Goal: Information Seeking & Learning: Compare options

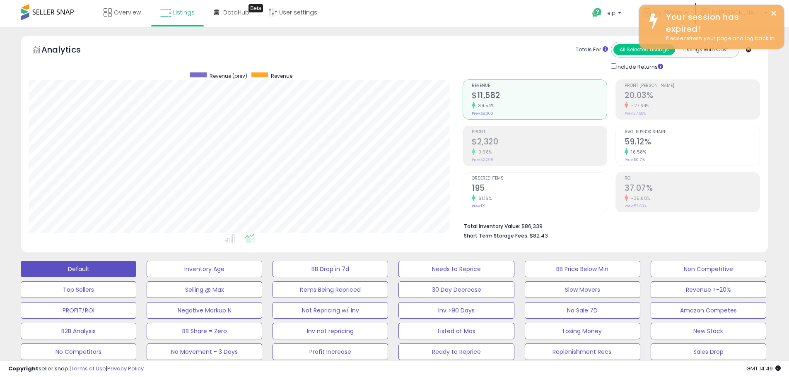
select select "**"
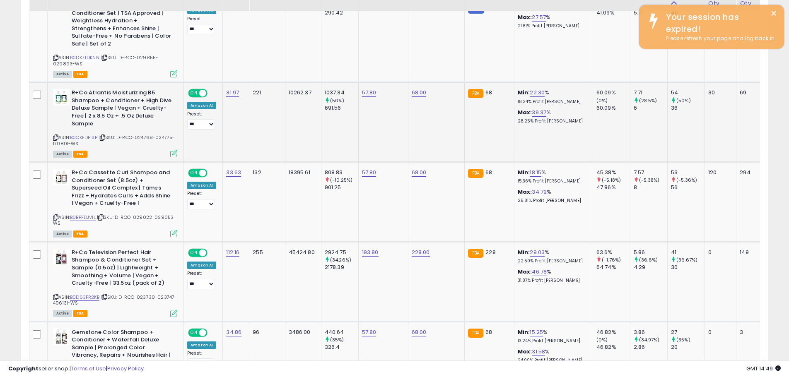
scroll to position [912, 0]
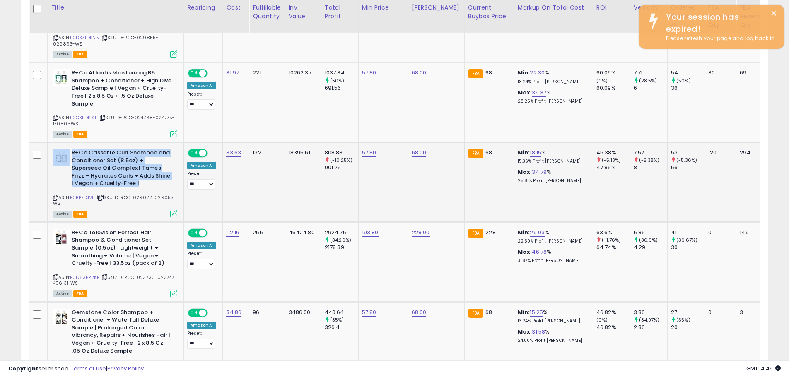
drag, startPoint x: 144, startPoint y: 170, endPoint x: 70, endPoint y: 136, distance: 82.0
click at [70, 149] on div "R+Co Cassette Curl Shampoo and Conditioner Set (8.5oz) + Superseed Oil Complex …" at bounding box center [115, 169] width 124 height 41
copy div "R+Co Cassette Curl Shampoo and Conditioner Set (8.5oz) + Superseed Oil Complex …"
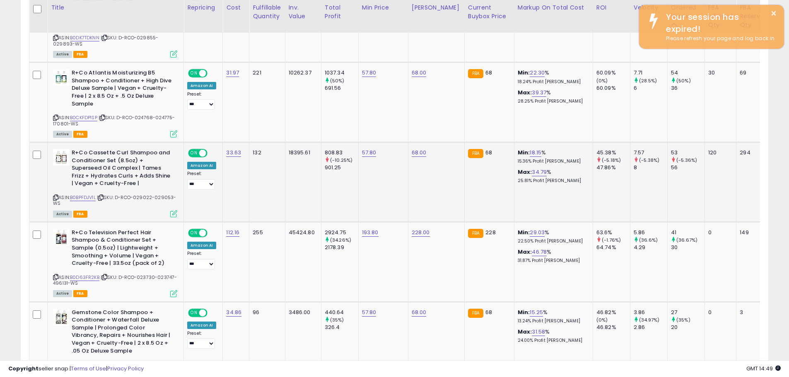
click at [55, 196] on icon at bounding box center [55, 198] width 5 height 5
click at [104, 196] on icon at bounding box center [100, 198] width 5 height 5
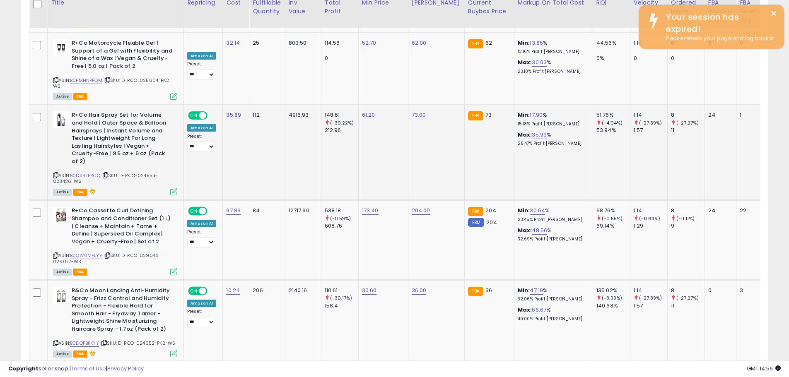
scroll to position [2279, 0]
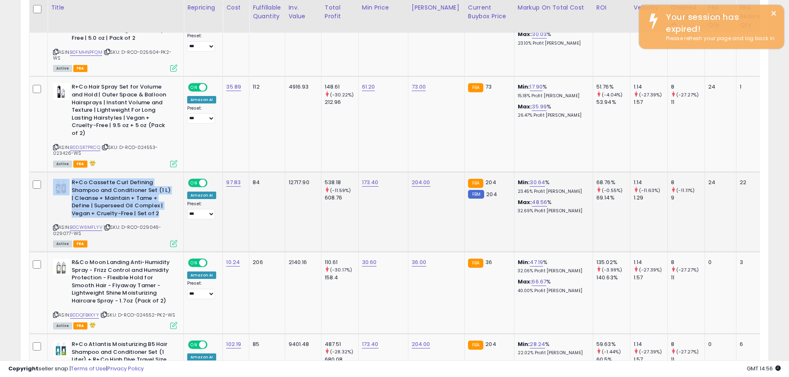
drag, startPoint x: 160, startPoint y: 181, endPoint x: 71, endPoint y: 157, distance: 92.7
click at [71, 179] on div "R+Co Cassette Curl Defining Shampoo and Conditioner Set (1 L) | Cleanse + Maint…" at bounding box center [115, 199] width 124 height 41
copy div "R+Co Cassette Curl Defining Shampoo and Conditioner Set (1 L) | Cleanse + Maint…"
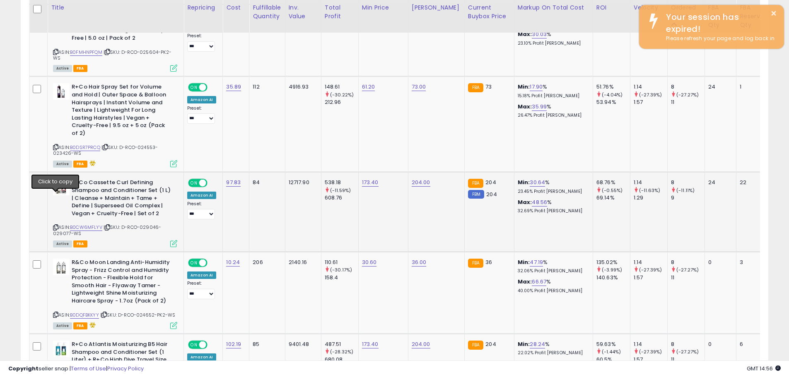
click at [55, 225] on icon at bounding box center [55, 227] width 5 height 5
click at [109, 225] on icon at bounding box center [107, 227] width 5 height 5
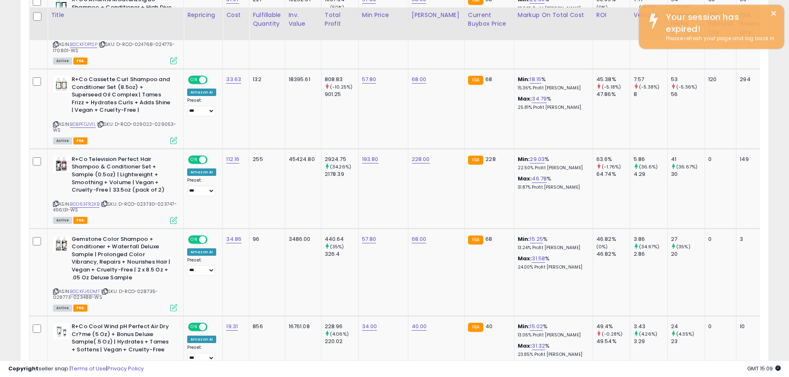
scroll to position [994, 0]
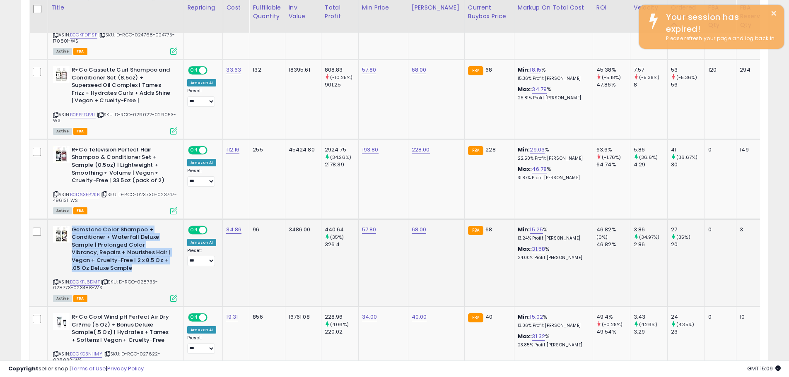
drag, startPoint x: 118, startPoint y: 255, endPoint x: 72, endPoint y: 218, distance: 59.2
click at [72, 226] on b "Gemstone Color Shampoo + Conditioner + Waterfall Deluxe Sample | Prolonged Colo…" at bounding box center [122, 250] width 101 height 48
copy b "Gemstone Color Shampoo + Conditioner + Waterfall Deluxe Sample | Prolonged Colo…"
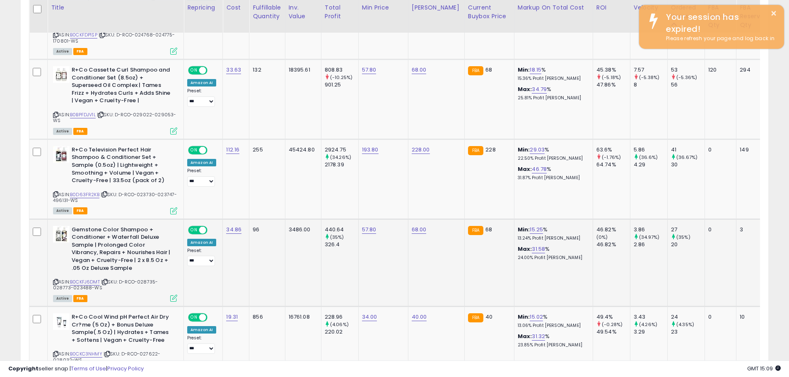
click at [53, 280] on icon at bounding box center [55, 282] width 5 height 5
click at [108, 280] on icon at bounding box center [104, 282] width 5 height 5
click at [110, 236] on b "Gemstone Color Shampoo + Conditioner + Waterfall Deluxe Sample | Prolonged Colo…" at bounding box center [122, 250] width 101 height 48
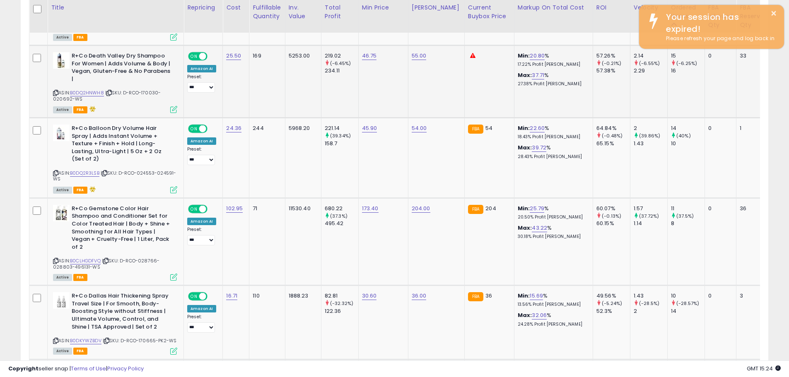
scroll to position [1657, 0]
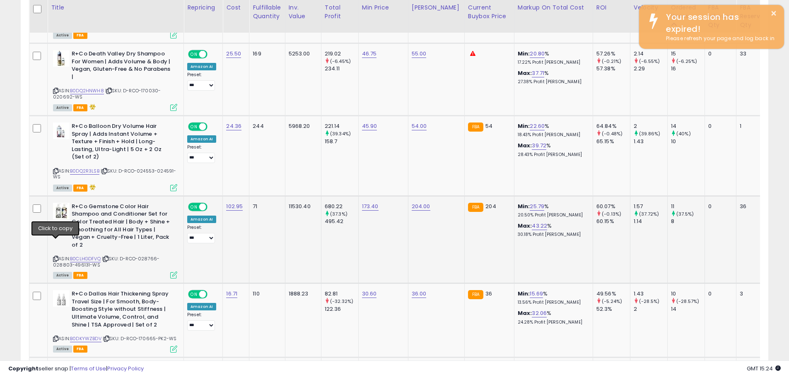
click at [56, 257] on icon at bounding box center [55, 259] width 5 height 5
click at [108, 257] on icon at bounding box center [105, 259] width 5 height 5
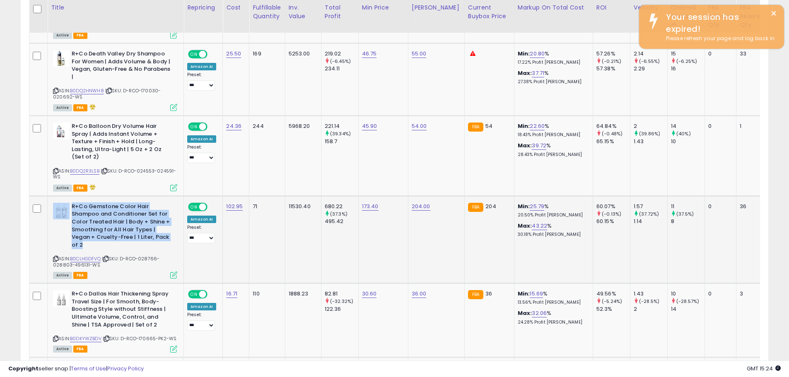
drag, startPoint x: 89, startPoint y: 232, endPoint x: 70, endPoint y: 196, distance: 40.4
click at [70, 203] on div "R+Co Gemstone Color Hair Shampoo and Conditioner Set for Color Treated Hair | B…" at bounding box center [115, 227] width 124 height 48
copy div "R+Co Gemstone Color Hair Shampoo and Conditioner Set for Color Treated Hair | B…"
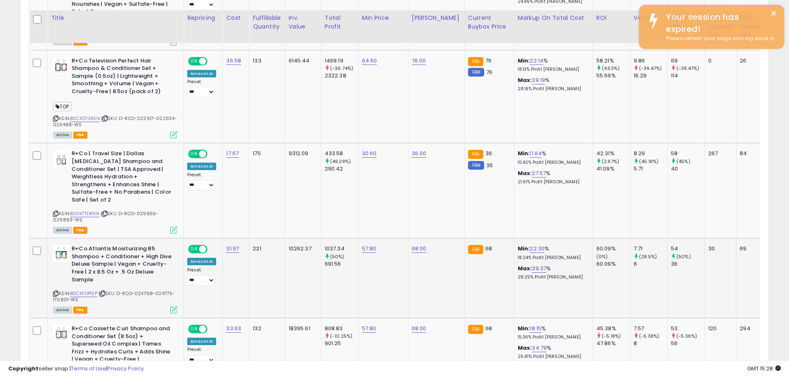
scroll to position [746, 0]
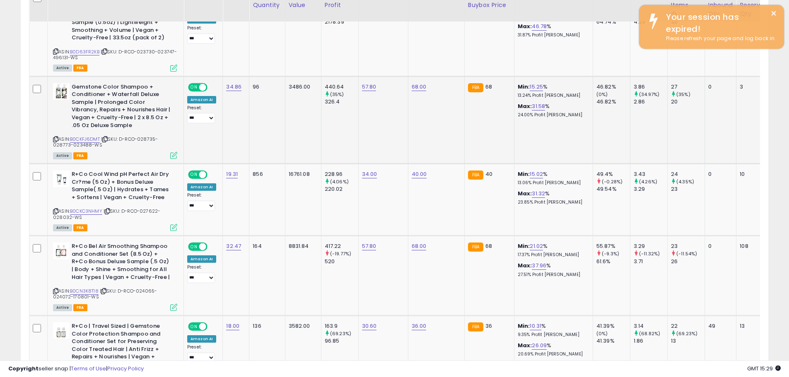
scroll to position [1119, 0]
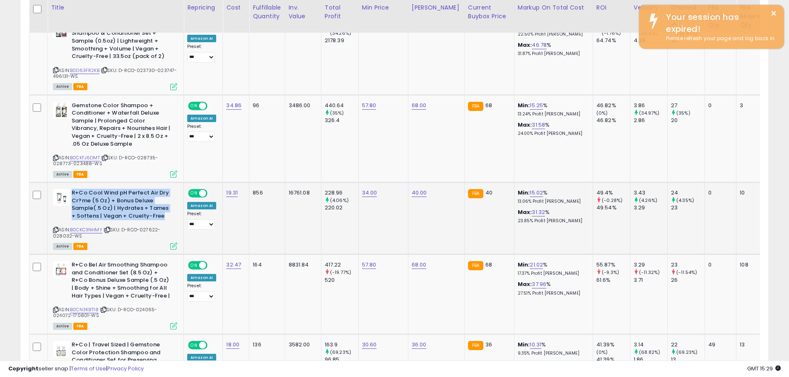
drag, startPoint x: 162, startPoint y: 200, endPoint x: 73, endPoint y: 177, distance: 92.9
click at [73, 189] on b "R+Co Cool Wind pH Perfect Air Dry Cr?me (5 Oz) + Bonus Deluxe Sample(.5 Oz) | H…" at bounding box center [122, 205] width 101 height 33
copy b "R+Co Cool Wind pH Perfect Air Dry Cr?me (5 Oz) + Bonus Deluxe Sample(.5 Oz) | H…"
click at [54, 228] on icon at bounding box center [55, 230] width 5 height 5
click at [109, 228] on icon at bounding box center [107, 230] width 5 height 5
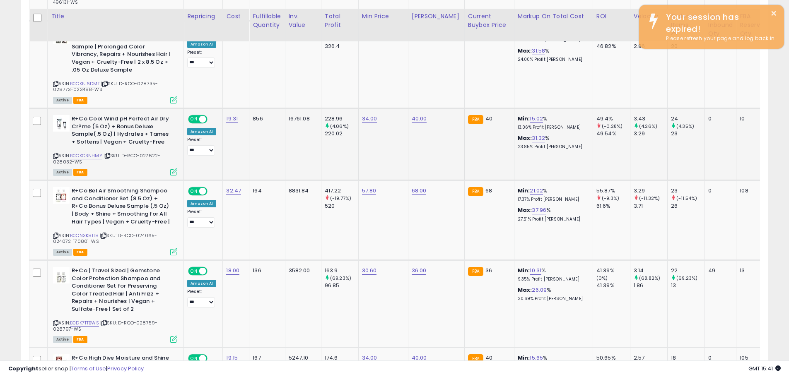
scroll to position [1202, 0]
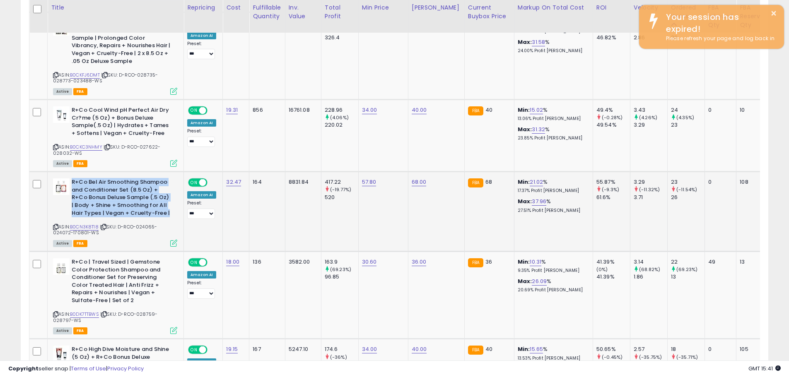
drag, startPoint x: 172, startPoint y: 198, endPoint x: 72, endPoint y: 166, distance: 104.6
click at [72, 179] on b "R+Co Bel Air Smoothing Shampoo and Conditioner Set (8.5 Oz) + R+Co Bonus Deluxe…" at bounding box center [122, 199] width 101 height 41
copy b "R+Co Bel Air Smoothing Shampoo and Conditioner Set (8.5 Oz) + R+Co Bonus Deluxe…"
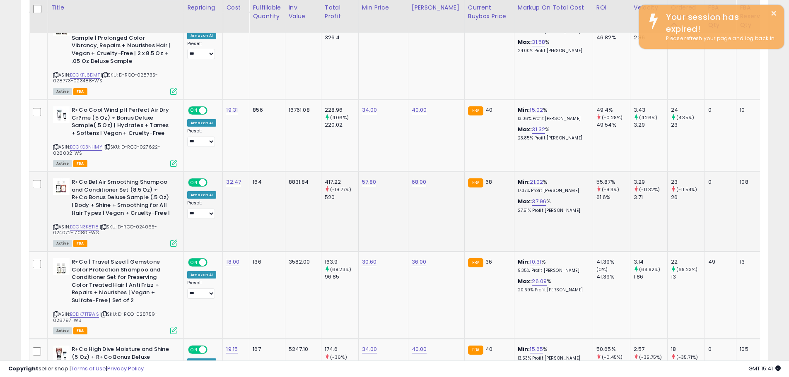
click at [55, 225] on icon at bounding box center [55, 227] width 5 height 5
click at [106, 225] on icon at bounding box center [103, 227] width 5 height 5
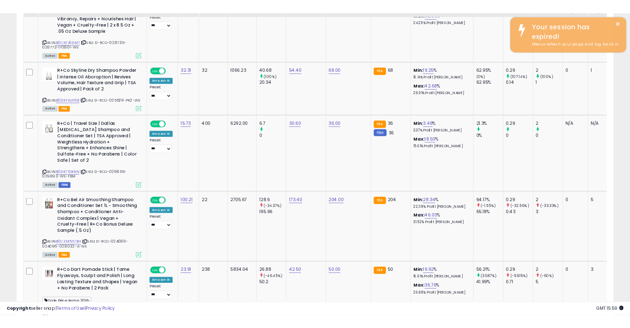
scroll to position [3771, 0]
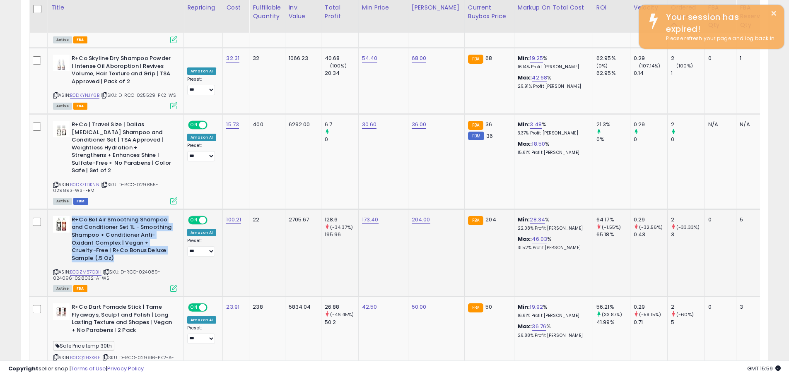
drag, startPoint x: 117, startPoint y: 205, endPoint x: 73, endPoint y: 162, distance: 60.9
click at [73, 216] on b "R+Co Bel Air Smoothing Shampoo and Conditioner Set 1L - Smoothing Shampoo + Con…" at bounding box center [122, 240] width 101 height 48
copy b "R+Co Bel Air Smoothing Shampoo and Conditioner Set 1L - Smoothing Shampoo + Con…"
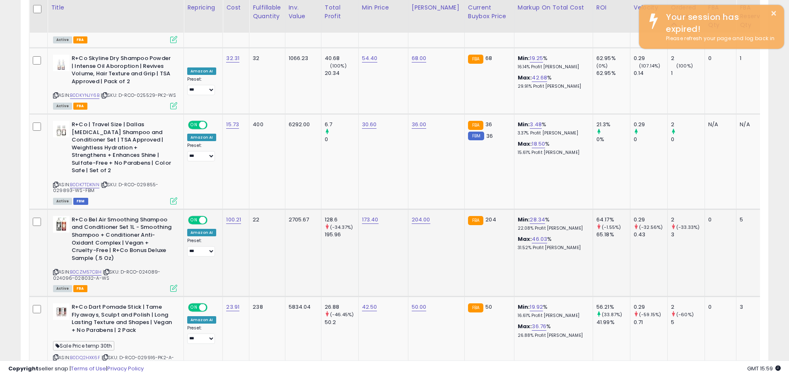
click at [109, 270] on icon at bounding box center [106, 272] width 5 height 5
